Goal: Check status: Check status

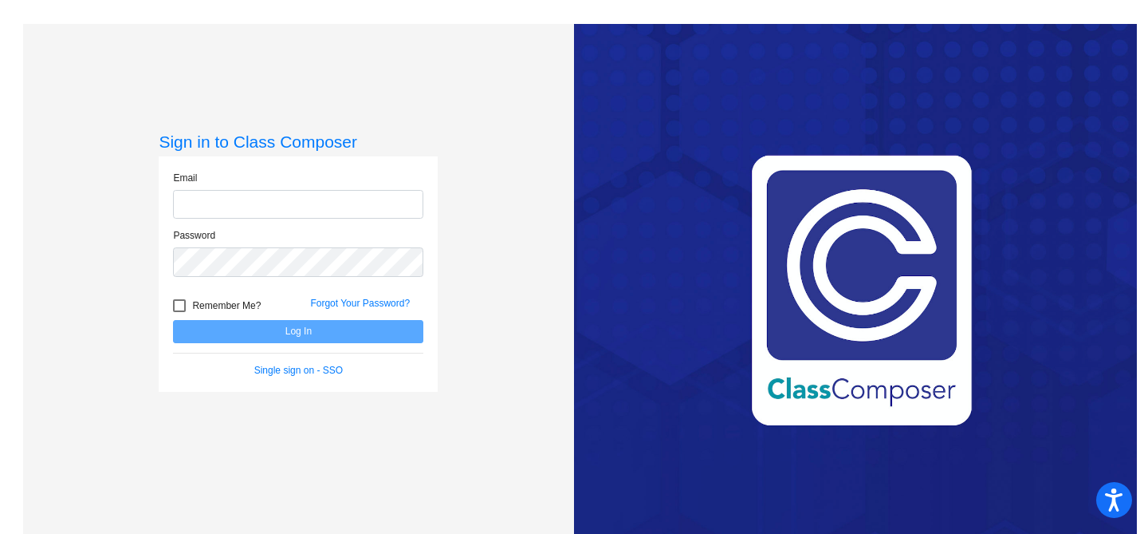
type input "[EMAIL_ADDRESS][DOMAIN_NAME]"
click at [180, 302] on div at bounding box center [179, 305] width 13 height 13
click at [179, 312] on input "Remember Me?" at bounding box center [179, 312] width 1 height 1
checkbox input "true"
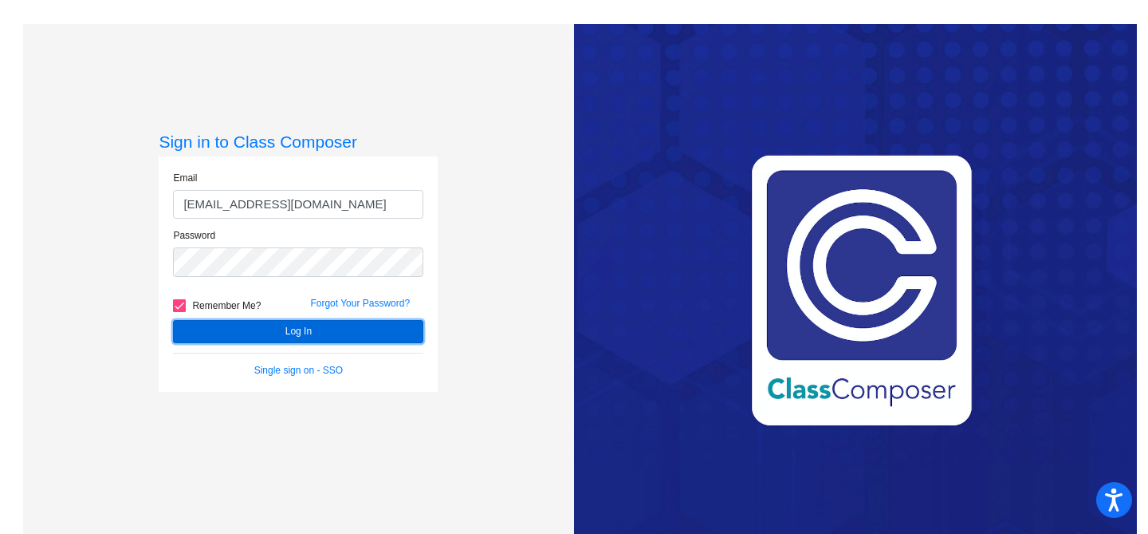
click at [278, 324] on button "Log In" at bounding box center [298, 331] width 250 height 23
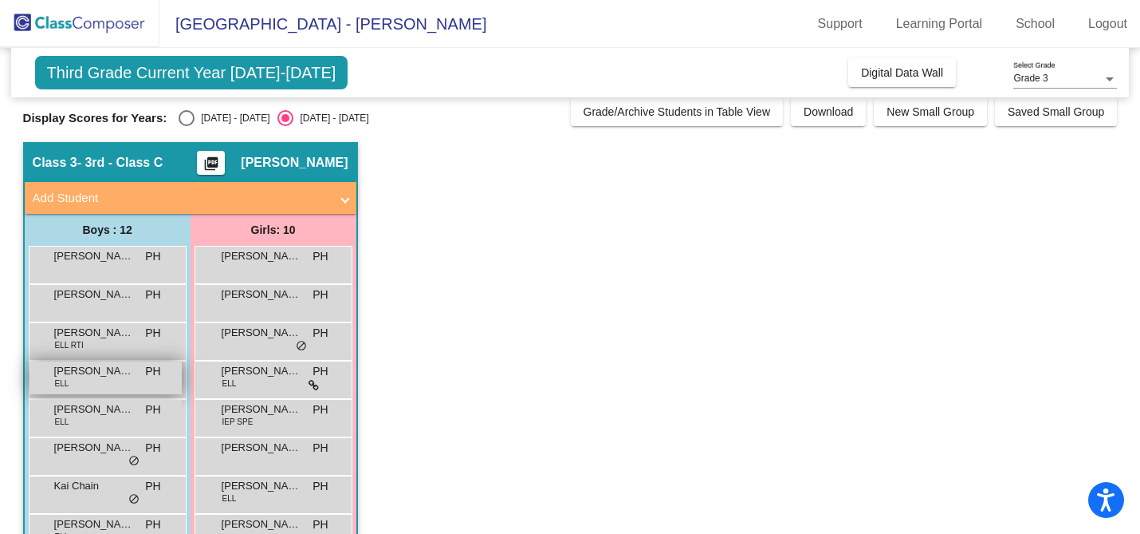
scroll to position [6, 0]
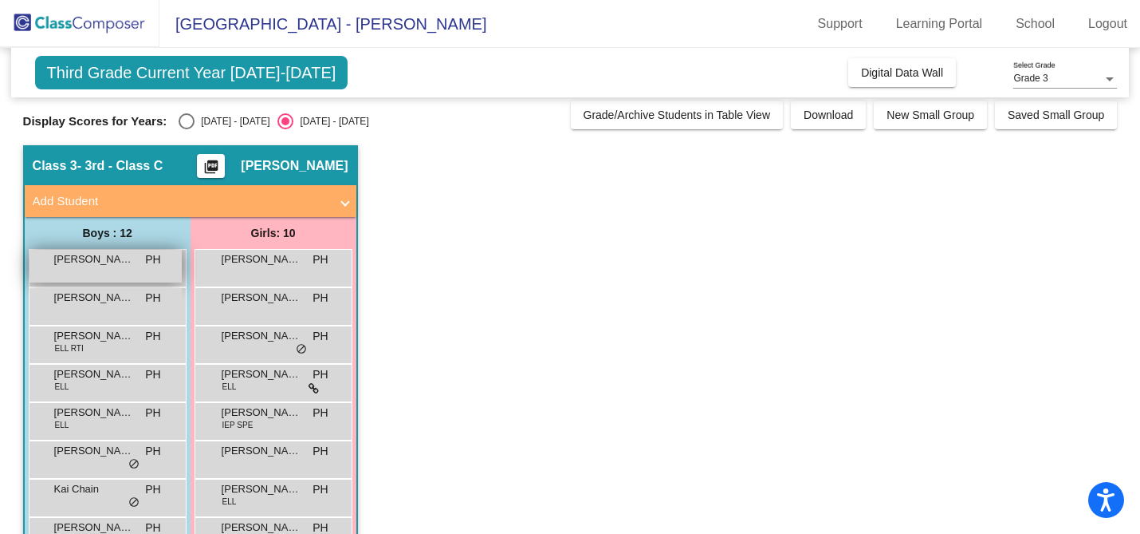
click at [101, 265] on span "[PERSON_NAME]" at bounding box center [94, 259] width 80 height 16
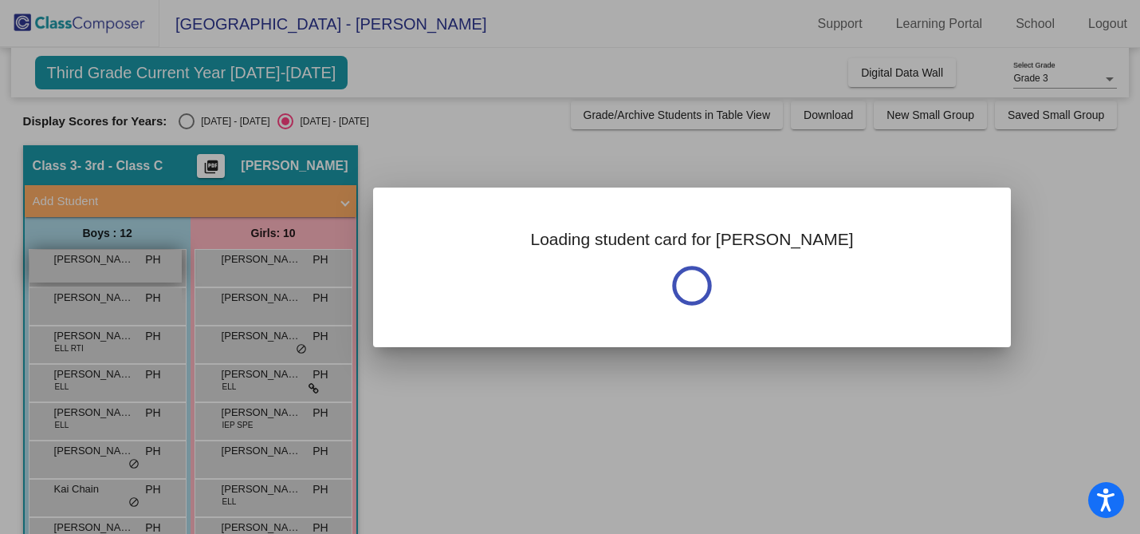
click at [101, 265] on div at bounding box center [570, 267] width 1140 height 534
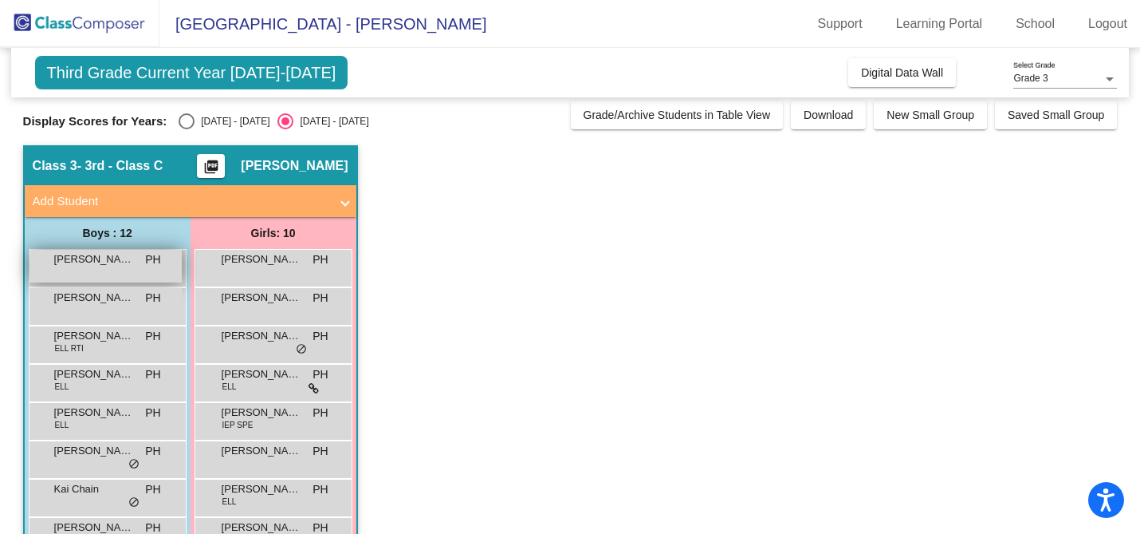
click at [101, 265] on span "[PERSON_NAME]" at bounding box center [94, 259] width 80 height 16
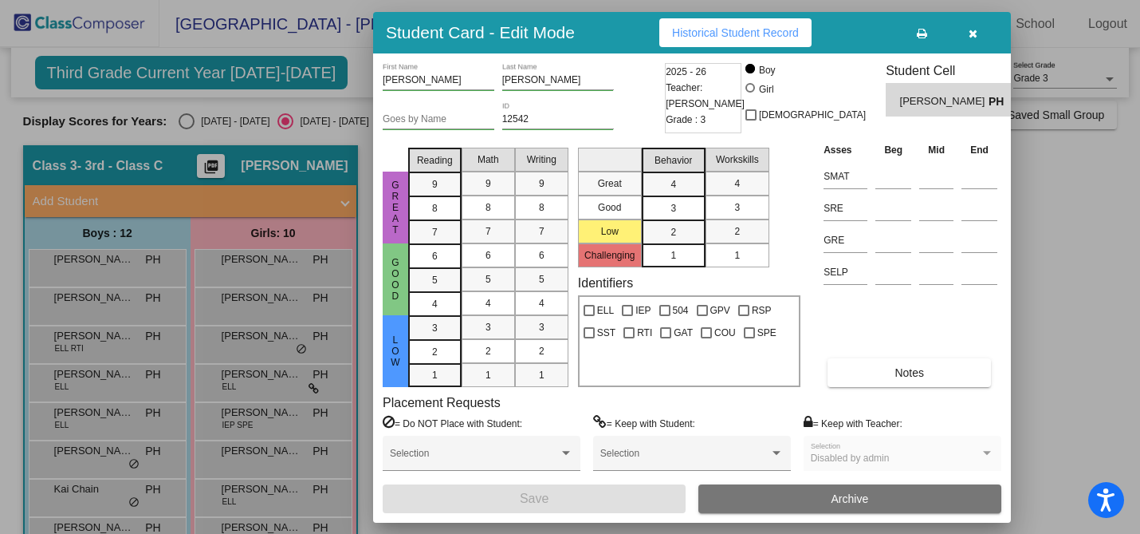
click at [754, 30] on span "Historical Student Record" at bounding box center [735, 32] width 127 height 13
click at [90, 310] on div at bounding box center [570, 267] width 1140 height 534
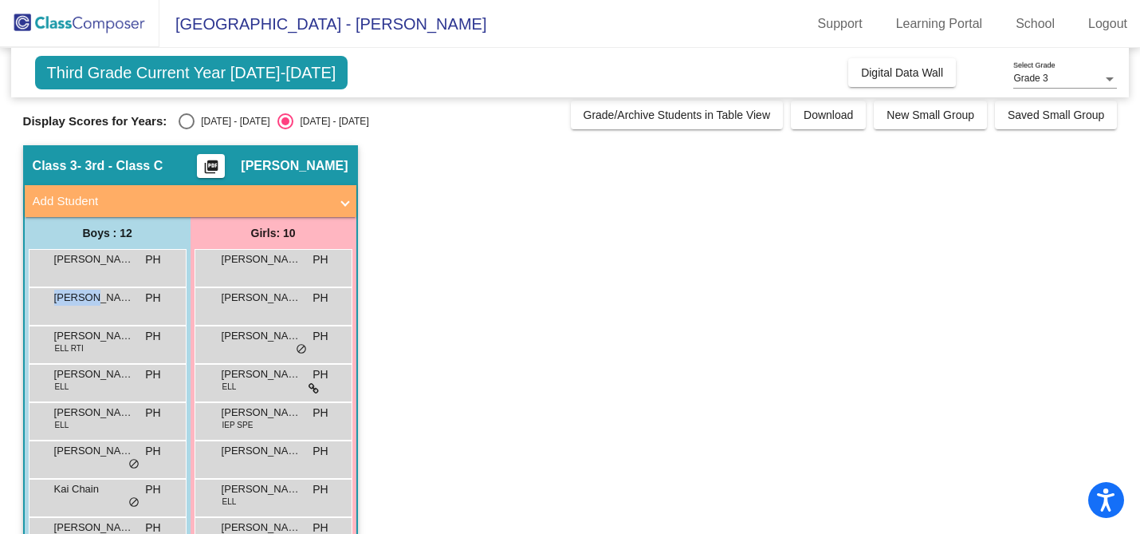
click at [90, 310] on div "[PERSON_NAME] PH lock do_not_disturb_alt" at bounding box center [106, 304] width 152 height 33
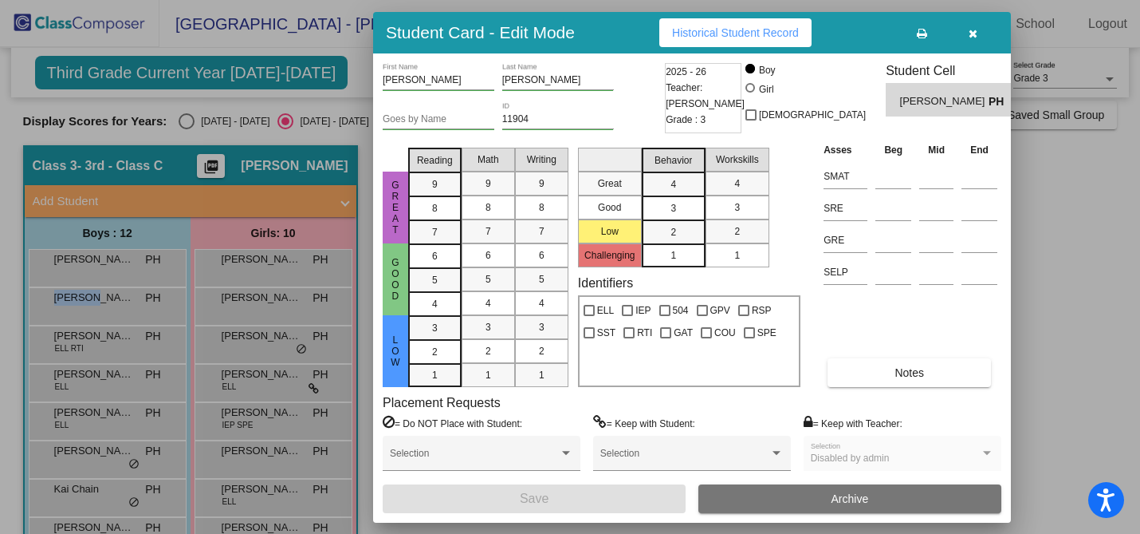
click at [754, 30] on span "Historical Student Record" at bounding box center [735, 32] width 127 height 13
click at [106, 346] on div at bounding box center [570, 267] width 1140 height 534
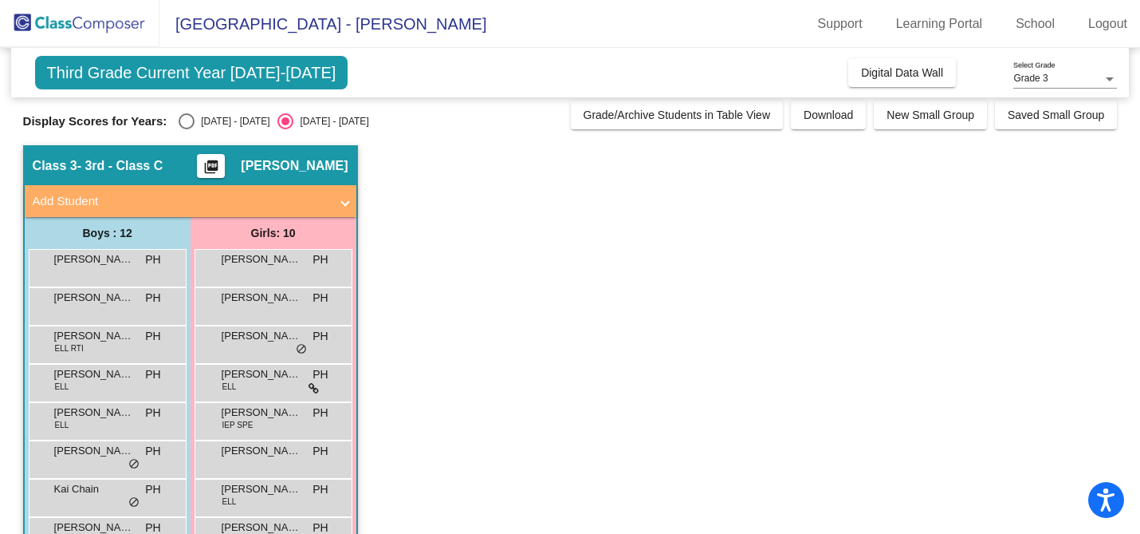
click at [106, 346] on div "[PERSON_NAME] ELL RTI PH lock do_not_disturb_alt" at bounding box center [106, 342] width 152 height 33
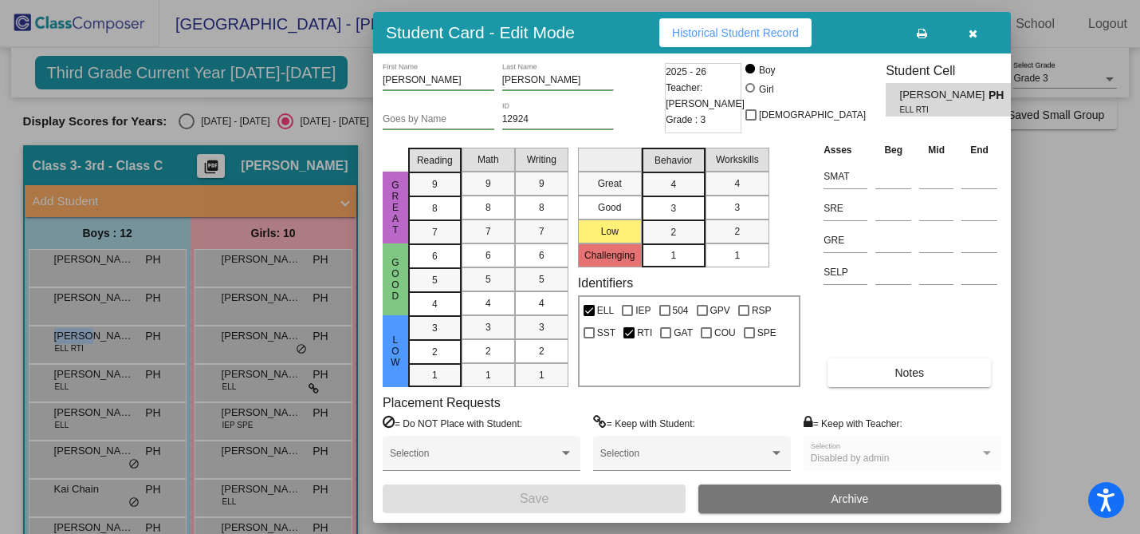
click at [755, 28] on span "Historical Student Record" at bounding box center [735, 32] width 127 height 13
click at [102, 385] on div at bounding box center [570, 267] width 1140 height 534
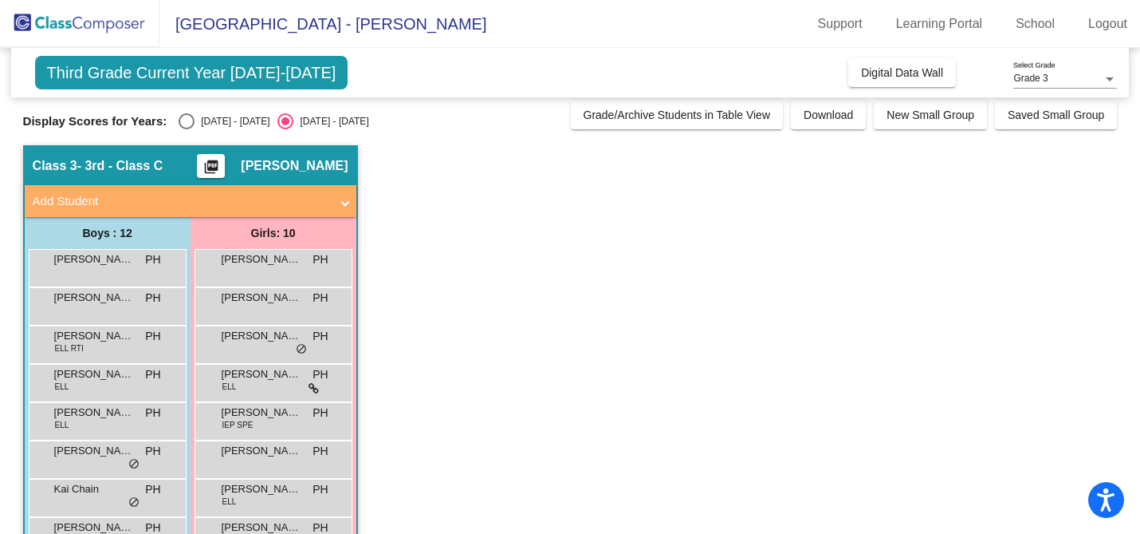
click at [102, 385] on div "[PERSON_NAME] ELL PH lock do_not_disturb_alt" at bounding box center [106, 380] width 152 height 33
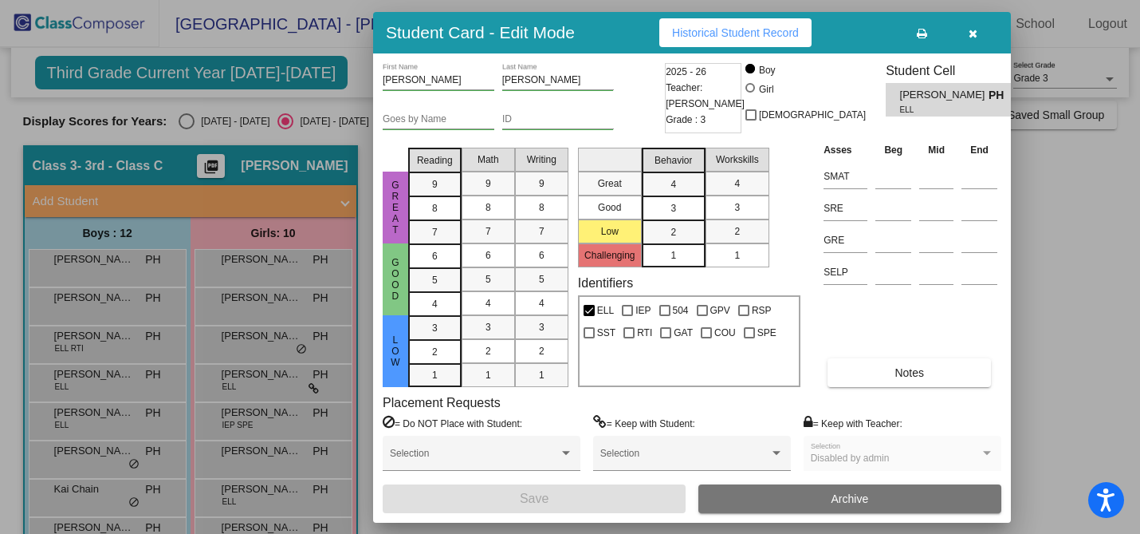
click at [768, 31] on span "Historical Student Record" at bounding box center [735, 32] width 127 height 13
click at [116, 431] on div at bounding box center [570, 267] width 1140 height 534
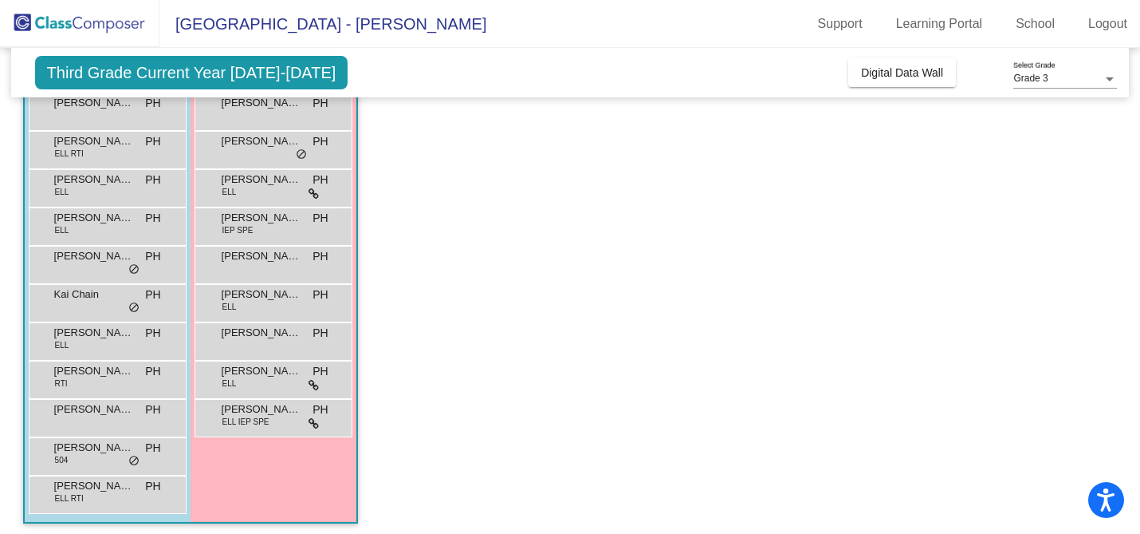
scroll to position [207, 0]
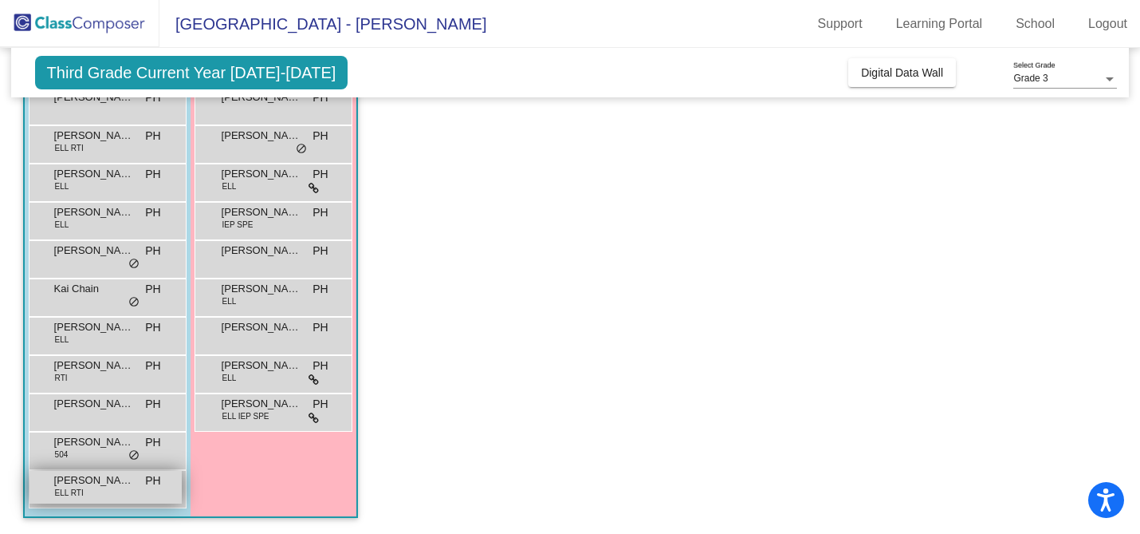
click at [101, 486] on span "[PERSON_NAME]" at bounding box center [94, 480] width 80 height 16
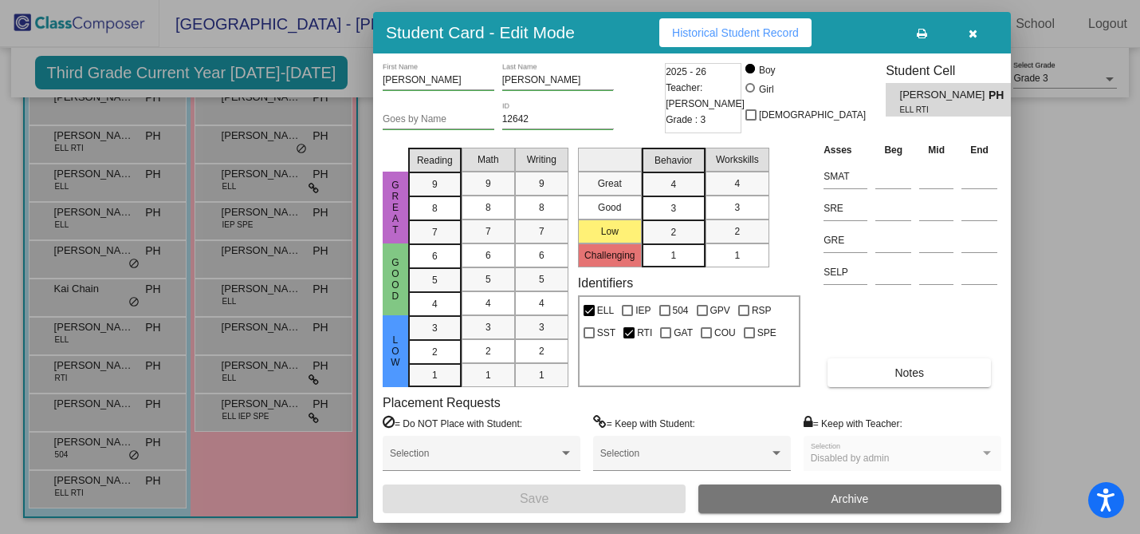
click at [697, 32] on span "Historical Student Record" at bounding box center [735, 32] width 127 height 13
click at [96, 456] on div at bounding box center [570, 267] width 1140 height 534
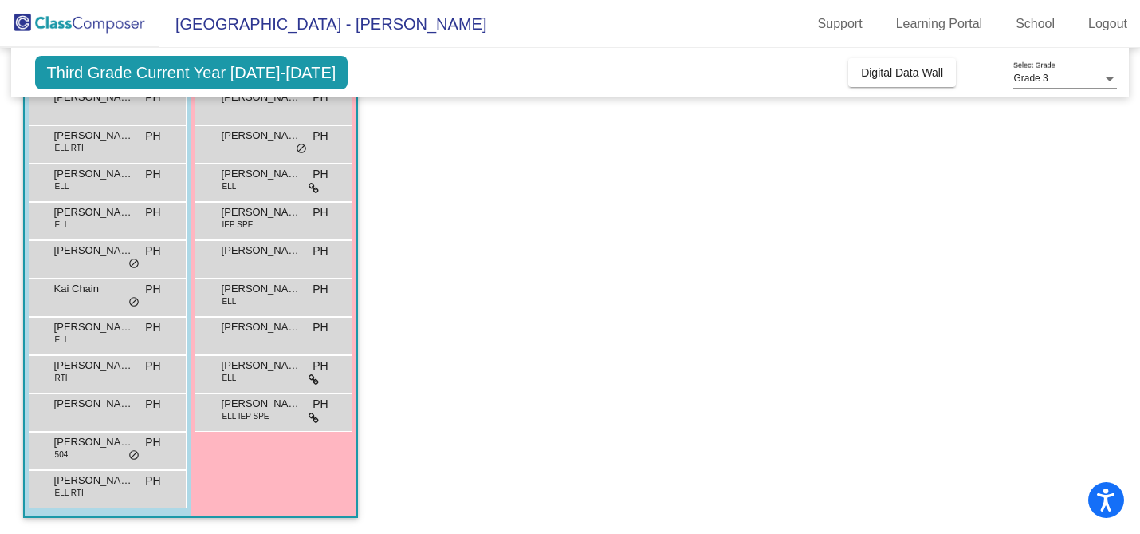
click at [96, 456] on div "[PERSON_NAME] [PERSON_NAME] 504 PH lock do_not_disturb_alt" at bounding box center [106, 448] width 152 height 33
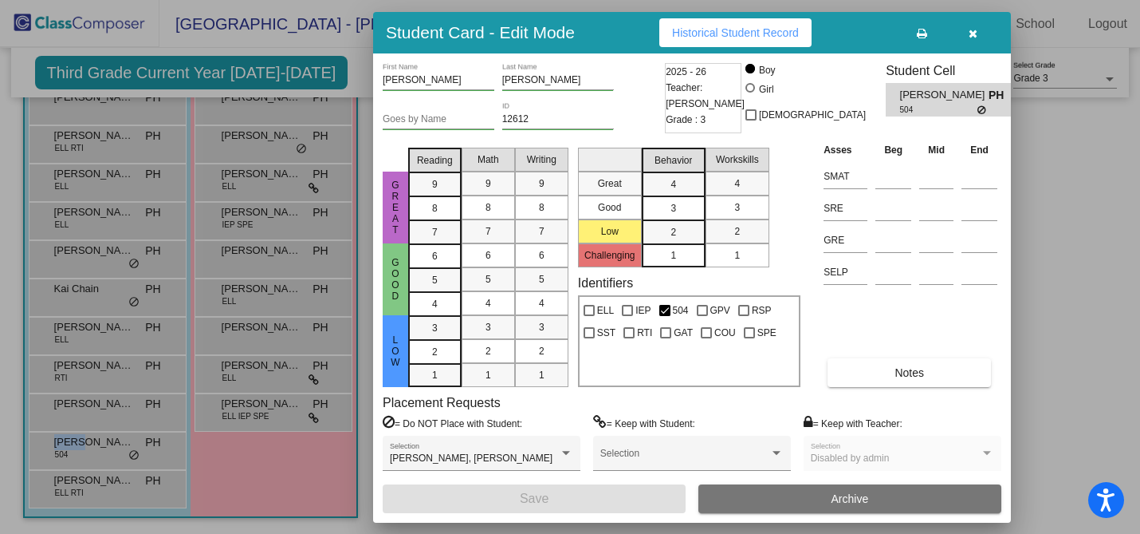
click at [278, 406] on div at bounding box center [570, 267] width 1140 height 534
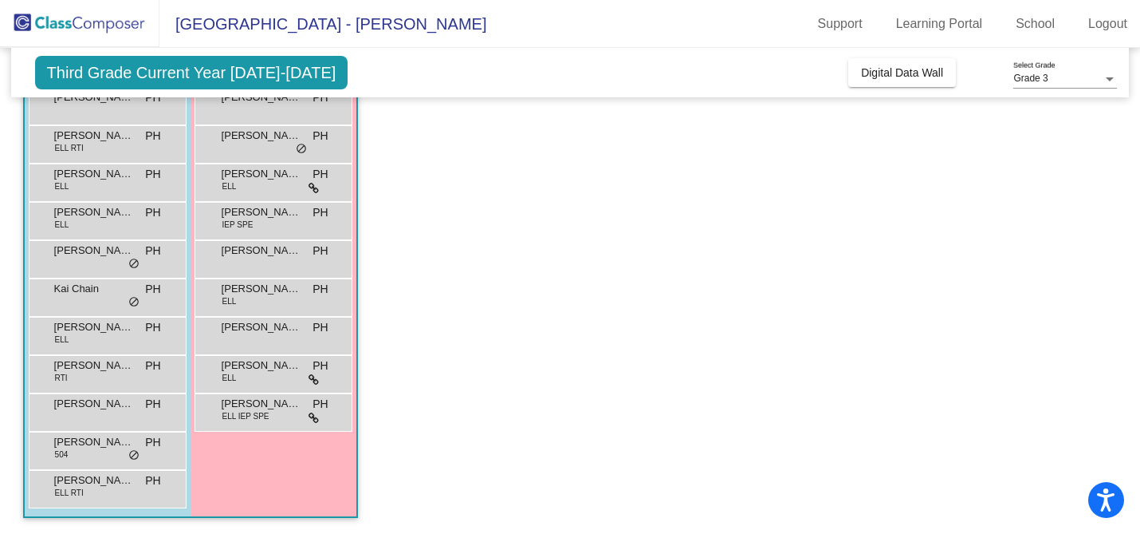
click at [278, 406] on span "[PERSON_NAME]" at bounding box center [262, 404] width 80 height 16
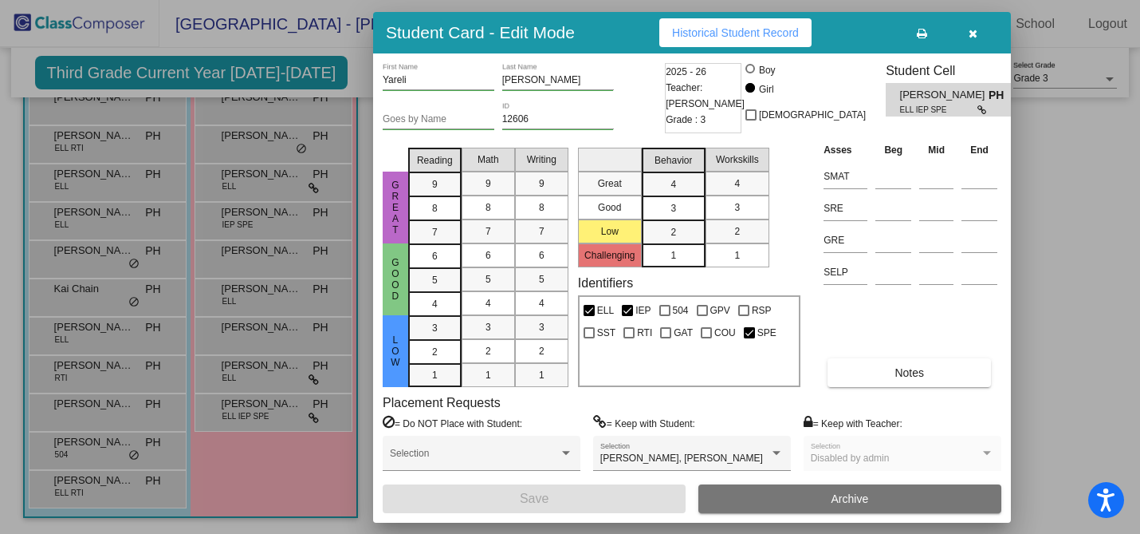
click at [760, 30] on span "Historical Student Record" at bounding box center [735, 32] width 127 height 13
